Goal: Navigation & Orientation: Find specific page/section

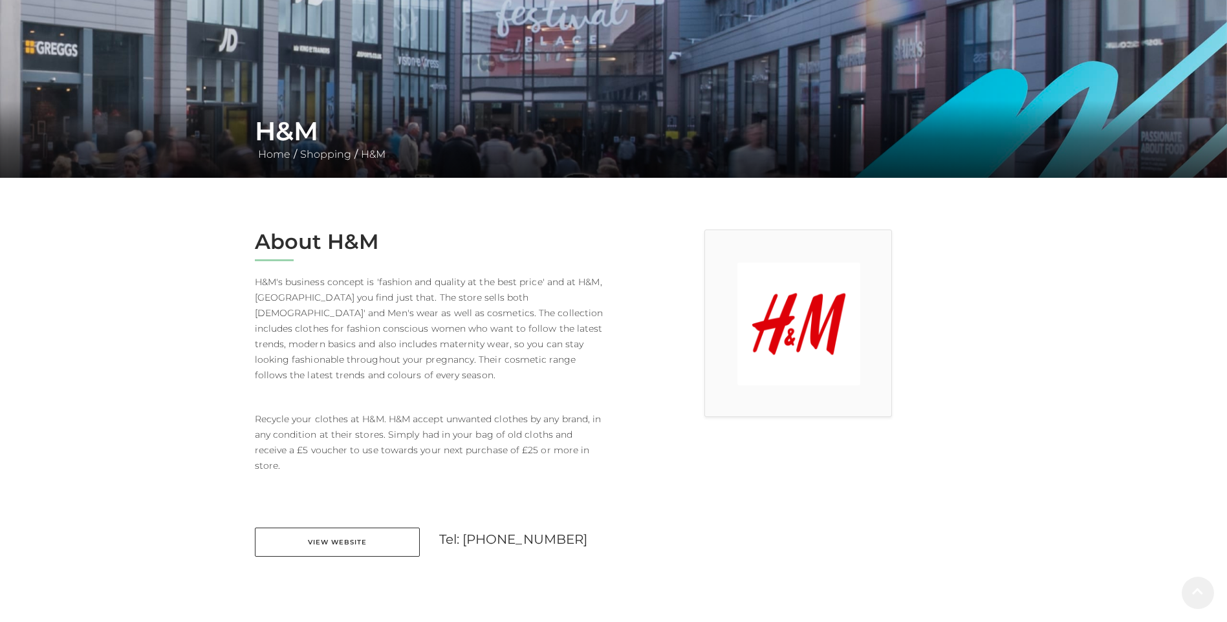
scroll to position [259, 0]
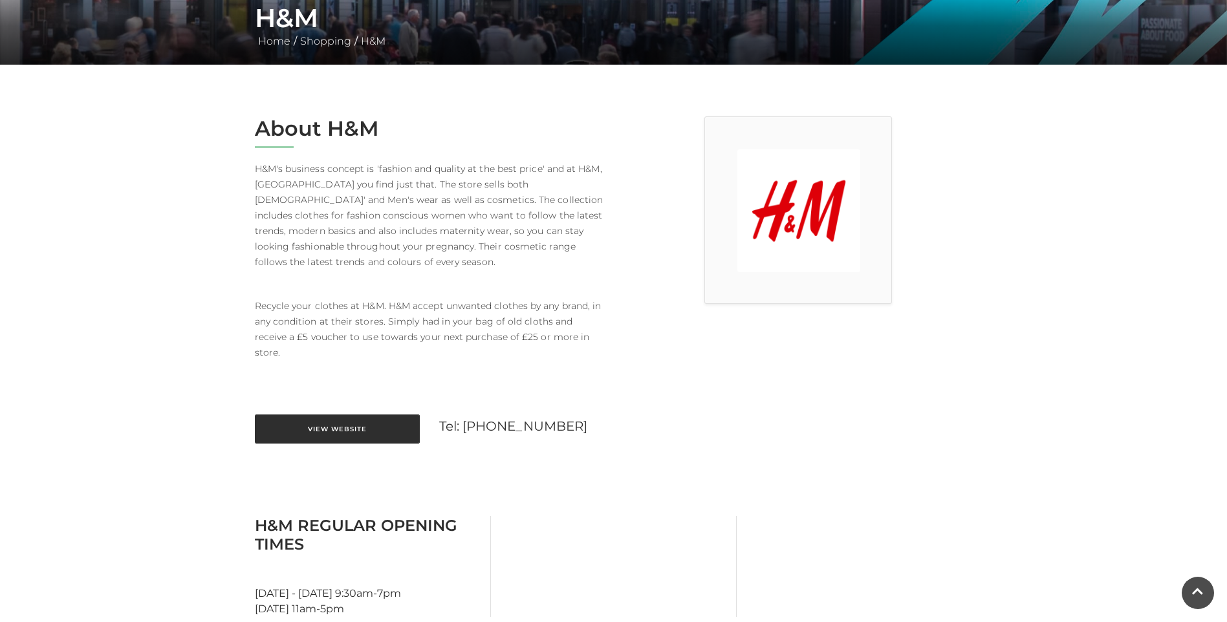
click at [364, 420] on link "View Website" at bounding box center [337, 429] width 165 height 29
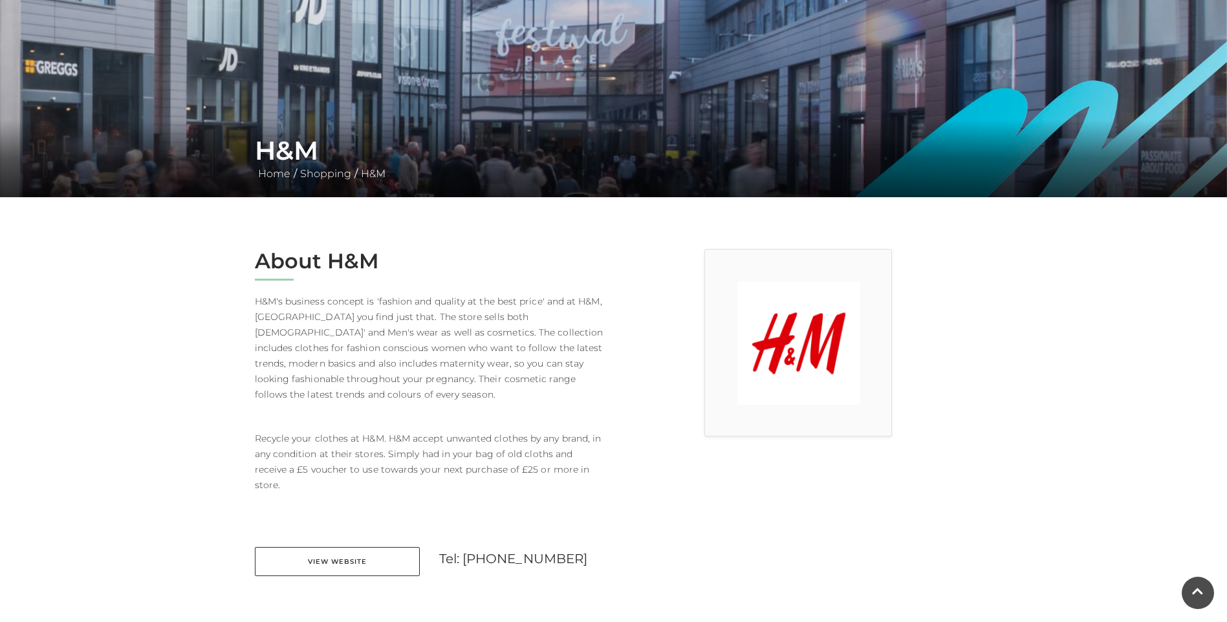
scroll to position [0, 0]
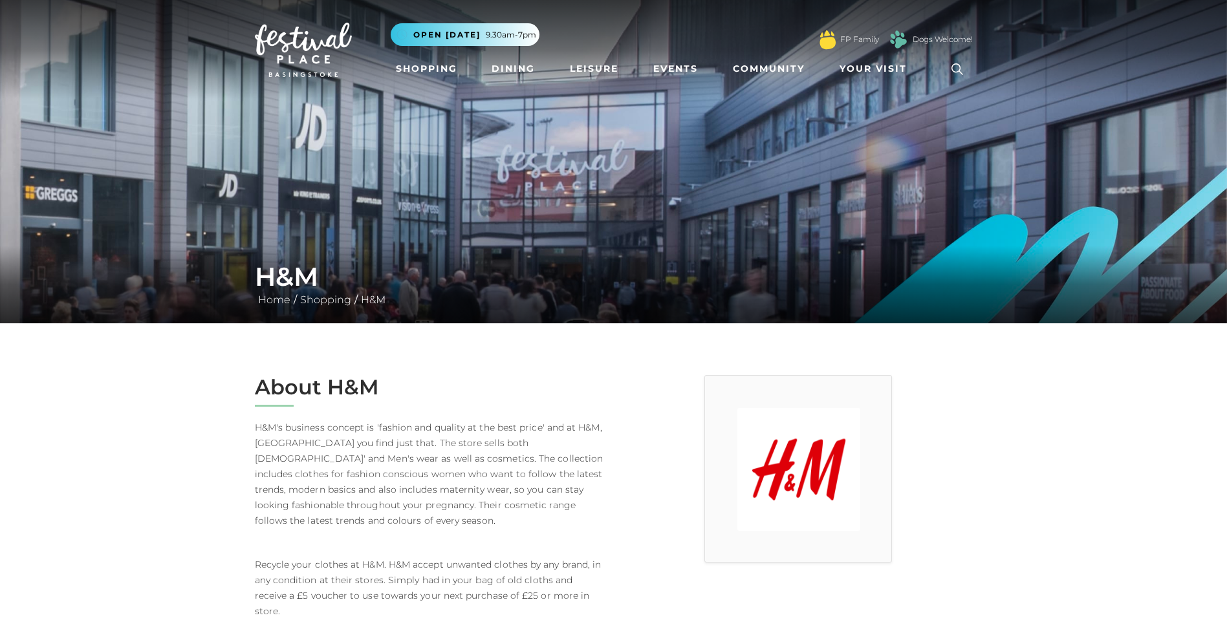
click at [302, 45] on img at bounding box center [303, 50] width 97 height 54
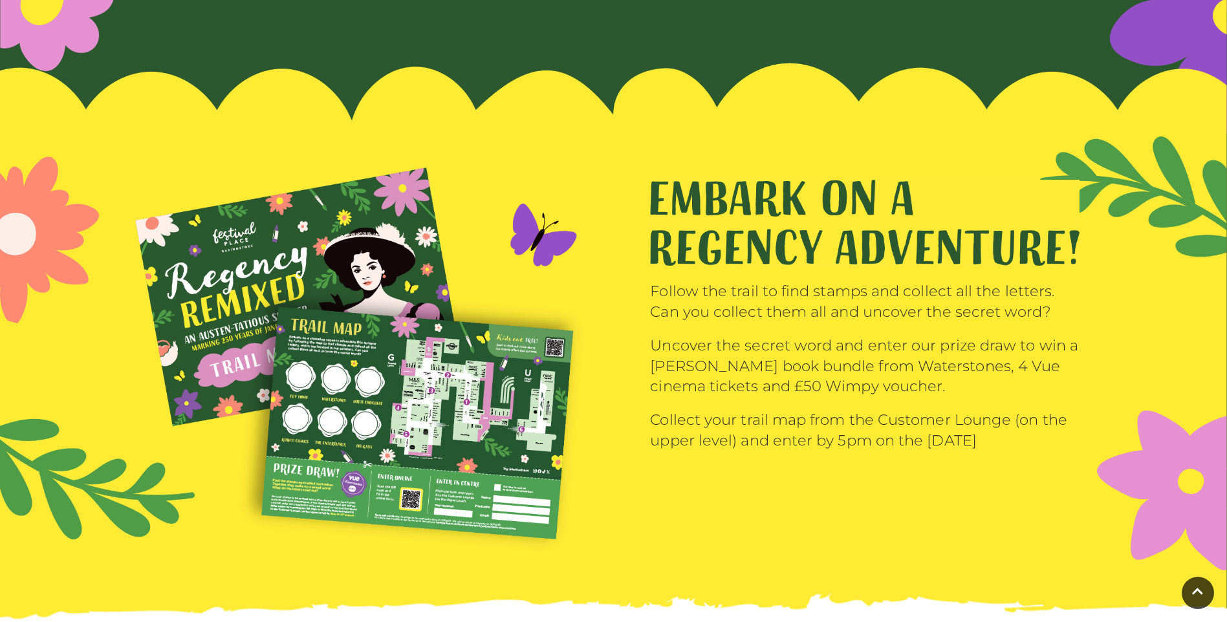
scroll to position [1941, 0]
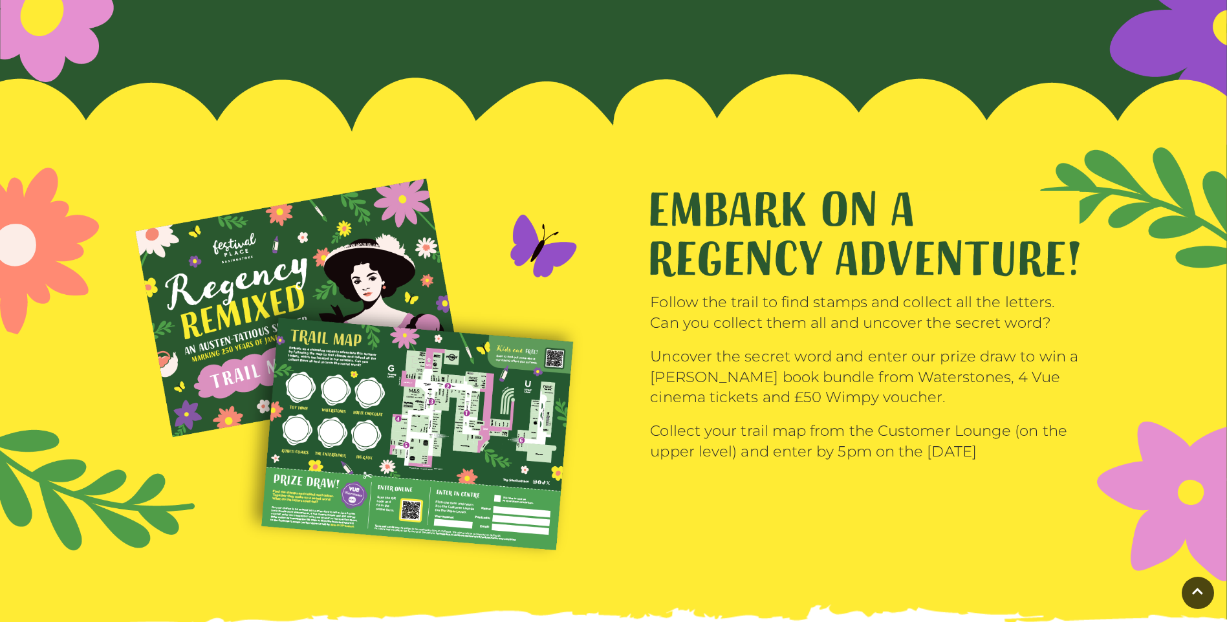
click at [406, 414] on img at bounding box center [362, 373] width 454 height 389
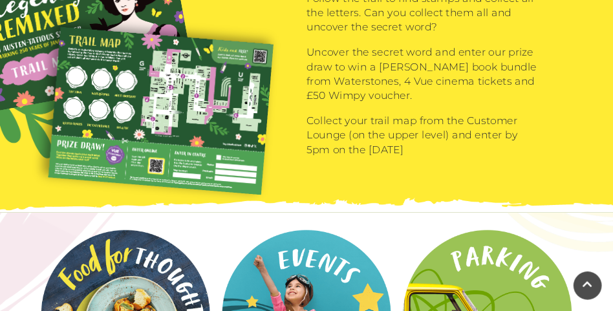
scroll to position [1465, 0]
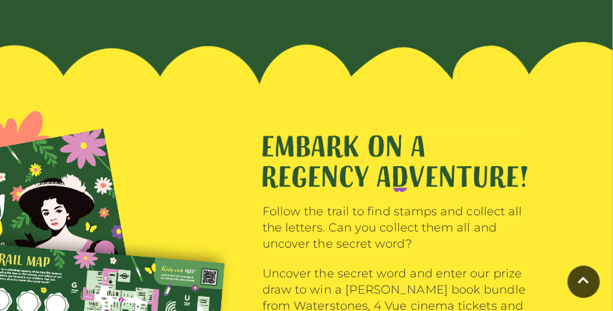
drag, startPoint x: 789, startPoint y: 0, endPoint x: 366, endPoint y: 119, distance: 439.5
click at [366, 119] on div "Follow the trail to find stamps and collect all the letters. Can you collect th…" at bounding box center [306, 246] width 613 height 420
drag, startPoint x: 213, startPoint y: 310, endPoint x: 183, endPoint y: 286, distance: 38.6
click at [161, 306] on img at bounding box center [50, 289] width 375 height 321
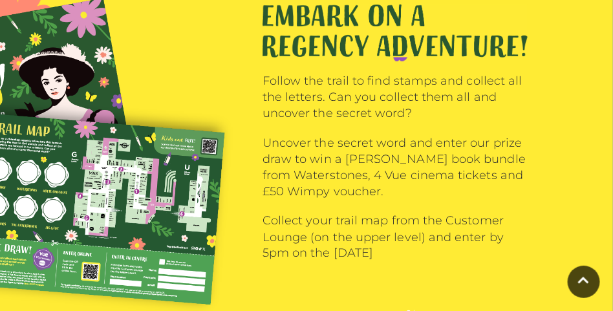
scroll to position [1627, 0]
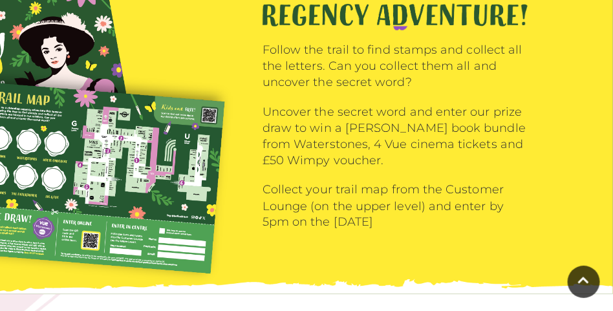
drag, startPoint x: 293, startPoint y: 274, endPoint x: 433, endPoint y: 276, distance: 140.4
click at [433, 276] on img at bounding box center [453, 84] width 906 height 420
drag, startPoint x: 83, startPoint y: 247, endPoint x: 190, endPoint y: 250, distance: 107.4
click at [206, 256] on img at bounding box center [50, 127] width 375 height 321
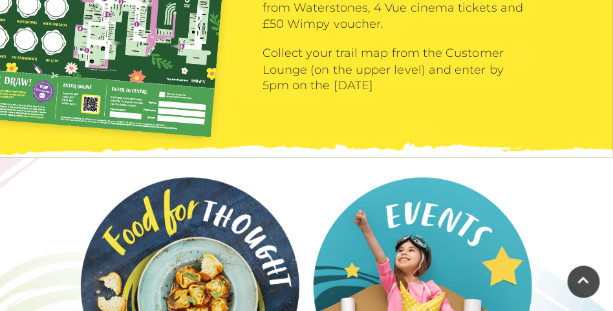
scroll to position [1602, 0]
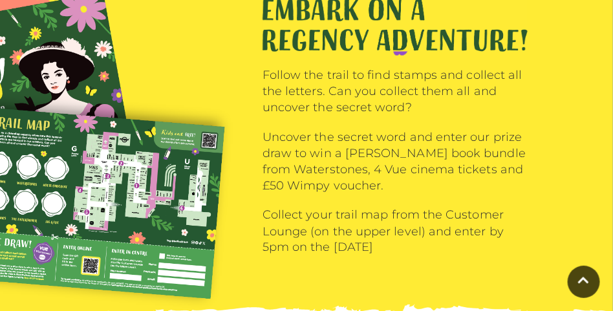
drag, startPoint x: 156, startPoint y: 189, endPoint x: 323, endPoint y: 190, distance: 167.5
click at [323, 190] on div "Follow the trail to find stamps and collect all the letters. Can you collect th…" at bounding box center [306, 109] width 613 height 420
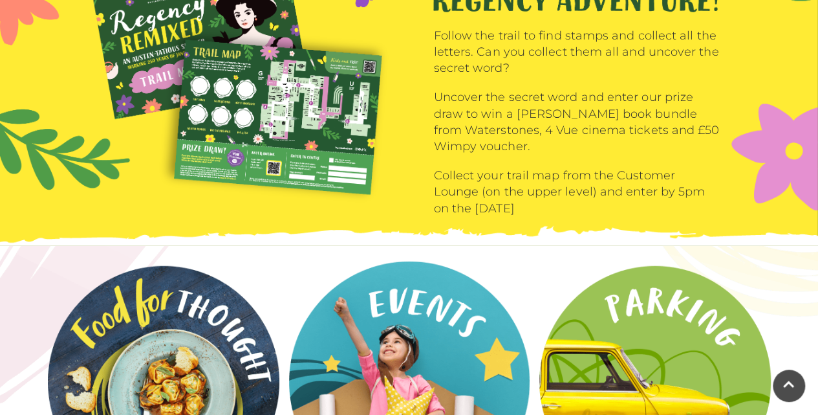
drag, startPoint x: 609, startPoint y: 0, endPoint x: 510, endPoint y: 277, distance: 294.0
click at [510, 277] on main "This August, step into summer with Regency Remixed: An [PERSON_NAME]-tatious Su…" at bounding box center [409, 333] width 818 height 3870
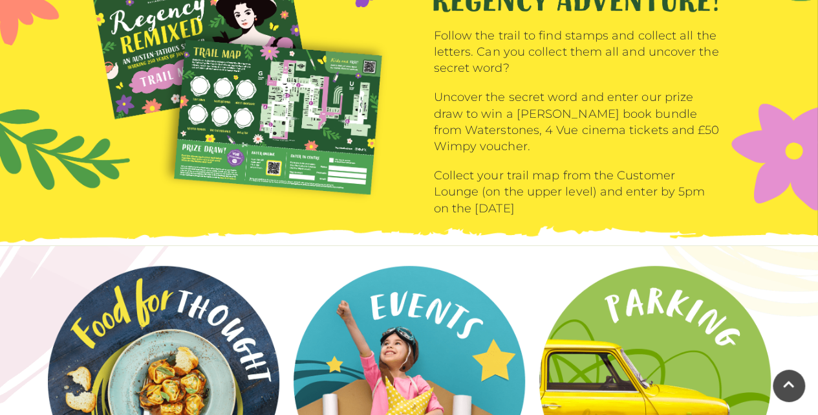
drag, startPoint x: 510, startPoint y: 277, endPoint x: 388, endPoint y: 227, distance: 132.0
click at [388, 246] on div at bounding box center [409, 246] width 818 height 0
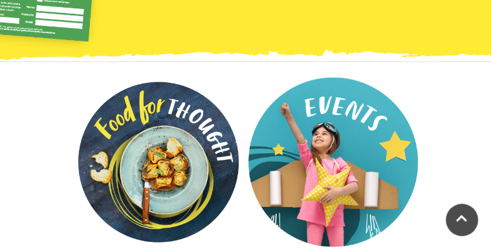
drag, startPoint x: 761, startPoint y: 0, endPoint x: 389, endPoint y: 151, distance: 401.6
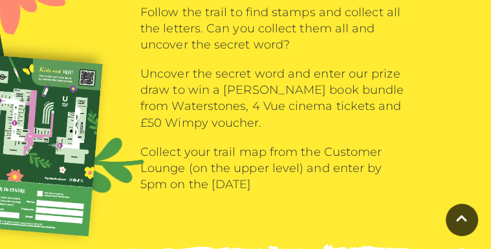
scroll to position [1395, 0]
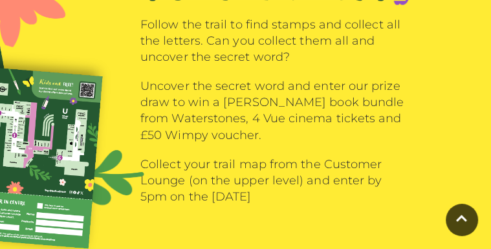
click at [351, 85] on p "Uncover the secret word and enter our prize draw to win a [PERSON_NAME] book bu…" at bounding box center [272, 110] width 265 height 65
drag, startPoint x: 336, startPoint y: 114, endPoint x: 323, endPoint y: 124, distance: 15.7
click at [335, 114] on p "Uncover the secret word and enter our prize draw to win a [PERSON_NAME] book bu…" at bounding box center [272, 110] width 265 height 65
